Goal: Task Accomplishment & Management: Use online tool/utility

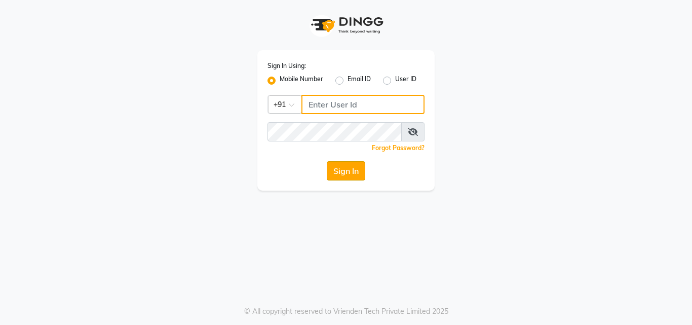
type input "8826747330"
click at [348, 169] on button "Sign In" at bounding box center [346, 170] width 38 height 19
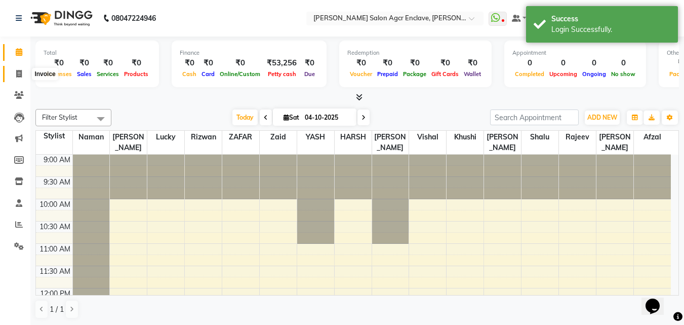
click at [15, 73] on span at bounding box center [19, 74] width 18 height 12
select select "service"
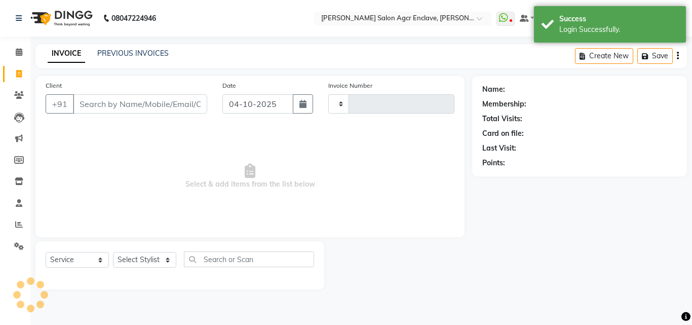
type input "0765"
select select "8560"
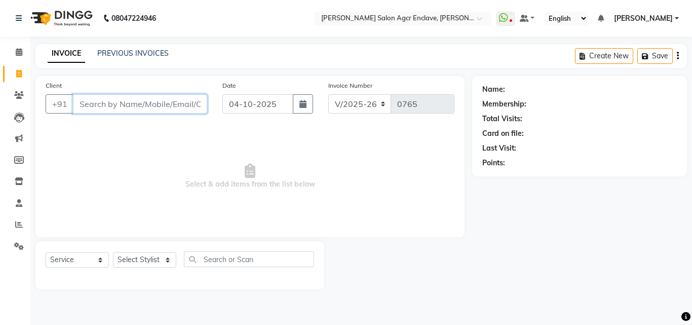
click at [141, 106] on input "Client" at bounding box center [140, 103] width 134 height 19
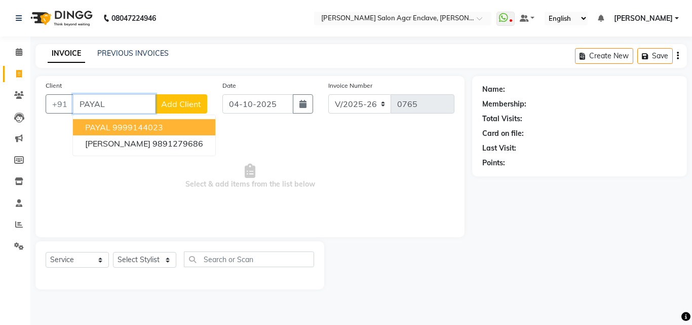
click at [127, 128] on ngb-highlight "9999144023" at bounding box center [137, 127] width 51 height 10
type input "9999144023"
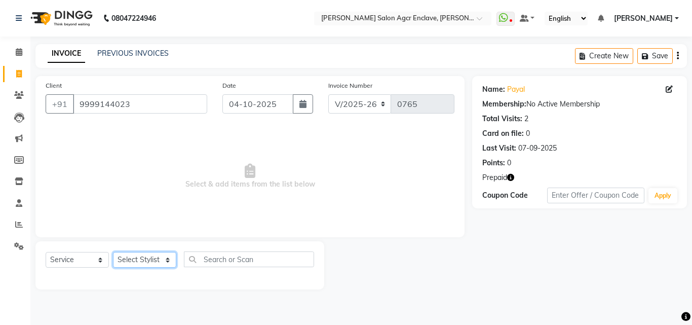
click at [152, 257] on select "Select Stylist Abhishek [PERSON_NAME] [PERSON_NAME] [PERSON_NAME] Lucky [PERSON…" at bounding box center [144, 260] width 63 height 16
select select "87658"
click at [113, 252] on select "Select Stylist Abhishek [PERSON_NAME] [PERSON_NAME] [PERSON_NAME] Lucky [PERSON…" at bounding box center [144, 260] width 63 height 16
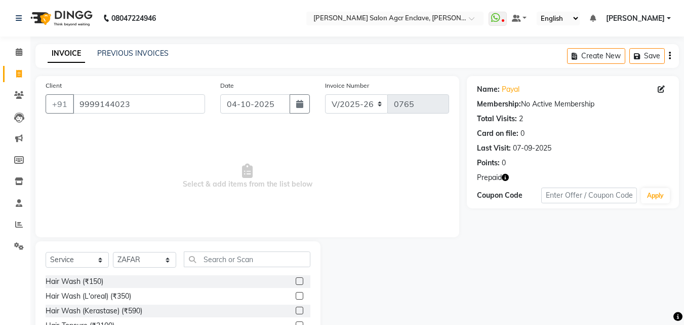
click at [296, 282] on label at bounding box center [300, 281] width 8 height 8
click at [296, 282] on input "checkbox" at bounding box center [299, 281] width 7 height 7
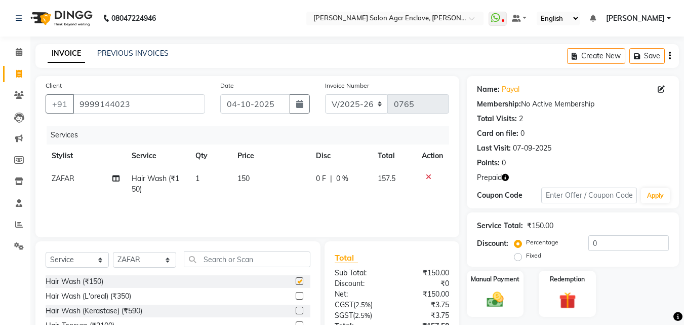
checkbox input "false"
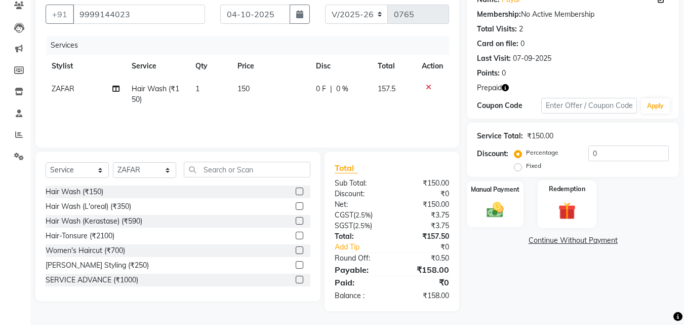
scroll to position [91, 0]
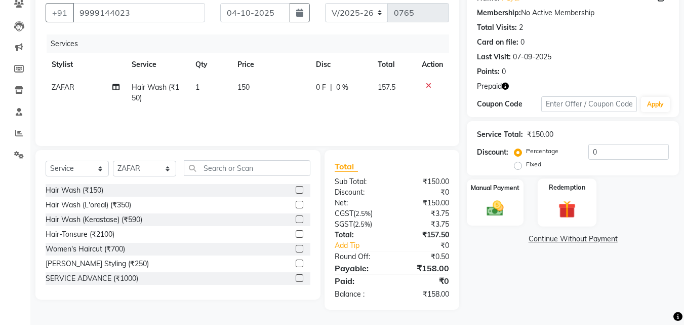
click at [565, 202] on img at bounding box center [567, 209] width 28 height 22
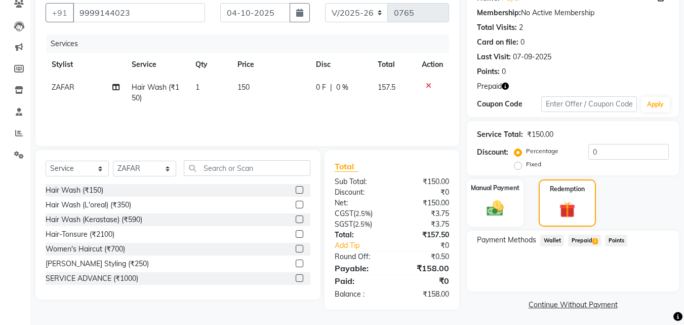
click at [583, 238] on span "Prepaid 1" at bounding box center [584, 240] width 33 height 12
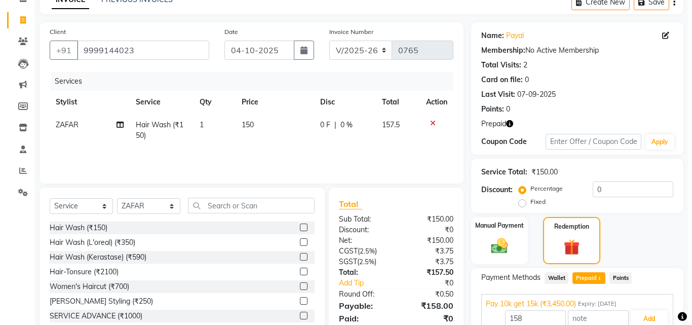
scroll to position [0, 0]
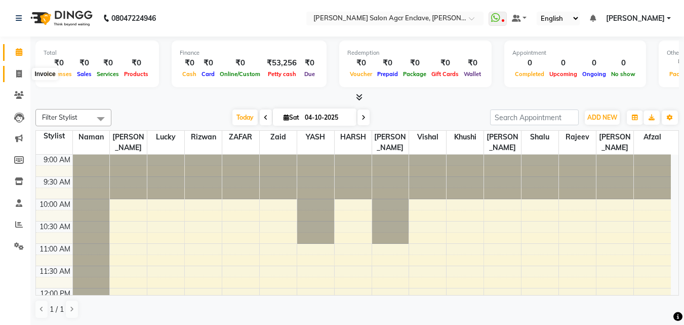
click at [19, 70] on icon at bounding box center [19, 74] width 6 height 8
select select "service"
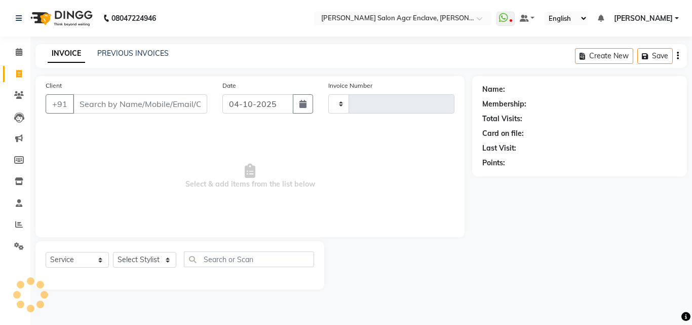
type input "0765"
select select "8560"
click at [223, 156] on span "Select & add items from the list below" at bounding box center [250, 176] width 409 height 101
click at [402, 174] on span "Select & add items from the list below" at bounding box center [250, 176] width 409 height 101
